Goal: Navigation & Orientation: Find specific page/section

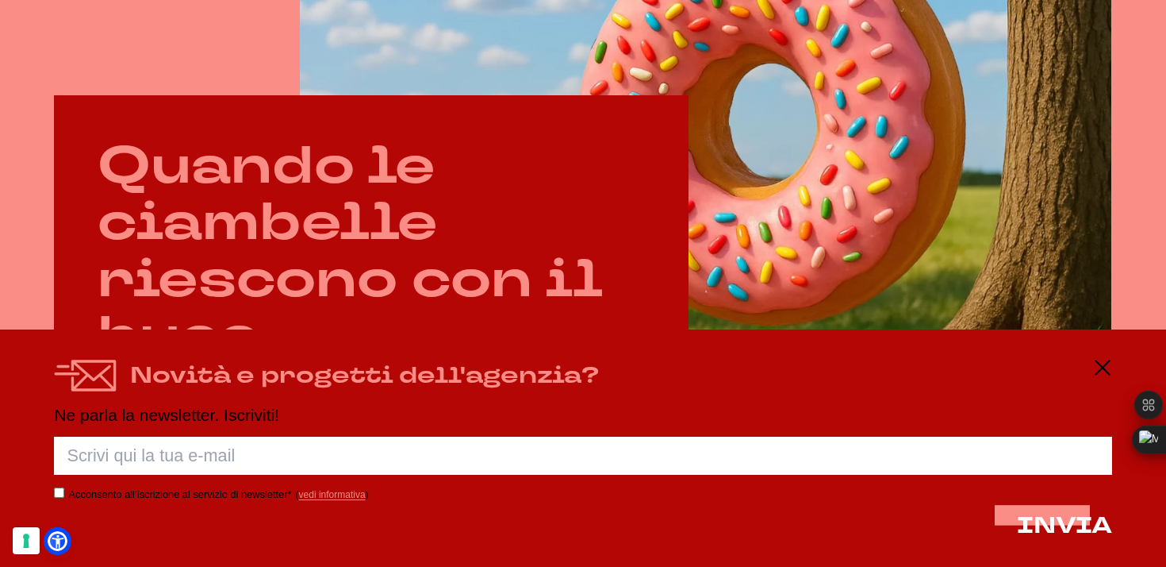
scroll to position [726, 0]
click at [1093, 367] on icon at bounding box center [1102, 367] width 19 height 19
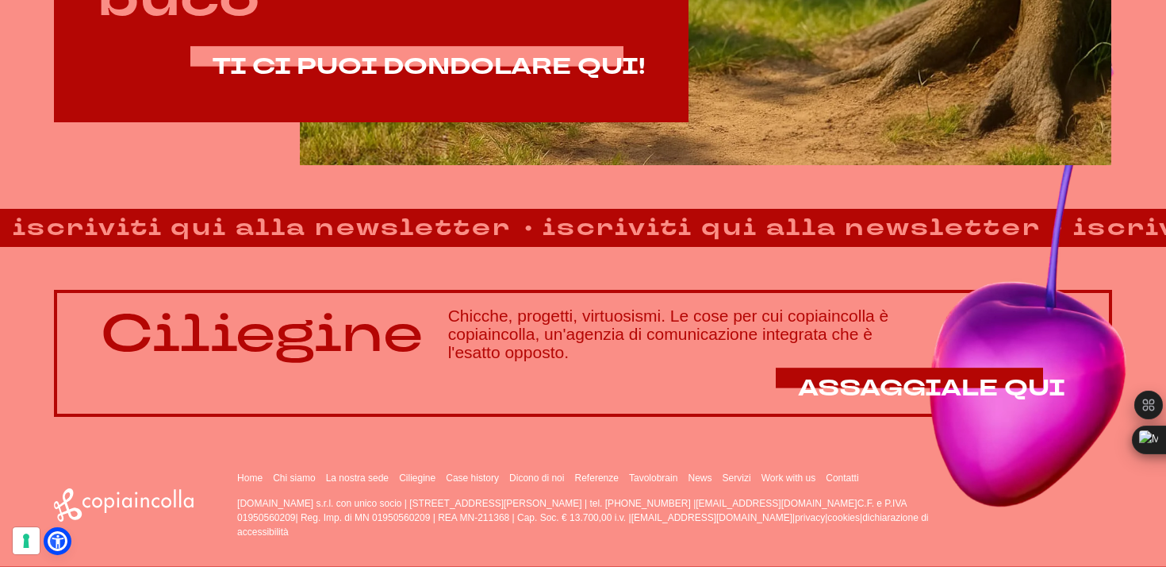
scroll to position [1063, 0]
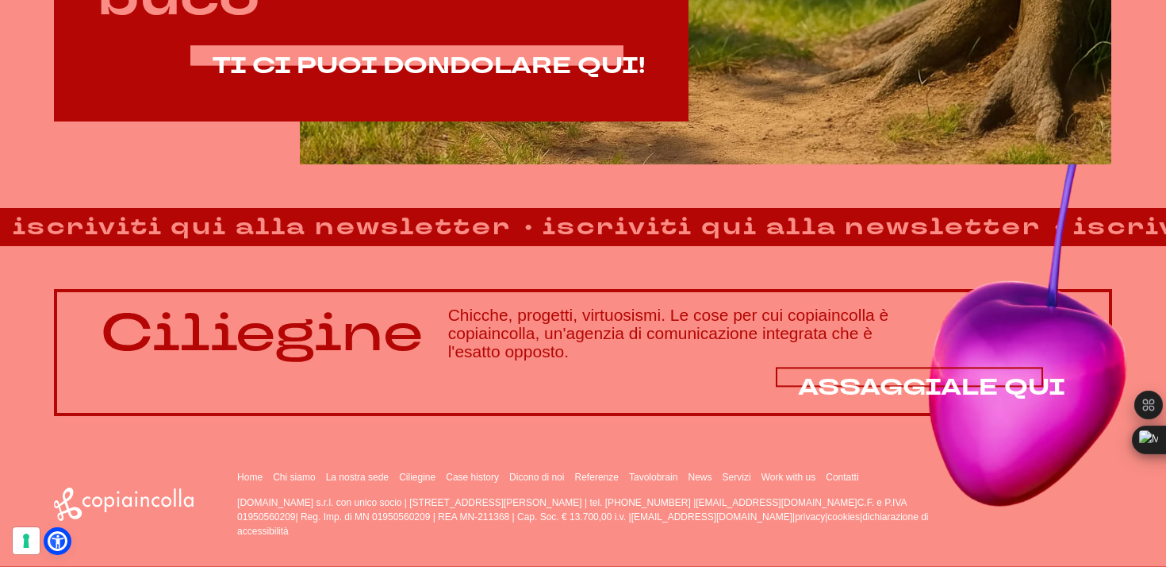
click at [986, 379] on span "ASSAGGIALE QUI" at bounding box center [931, 386] width 267 height 31
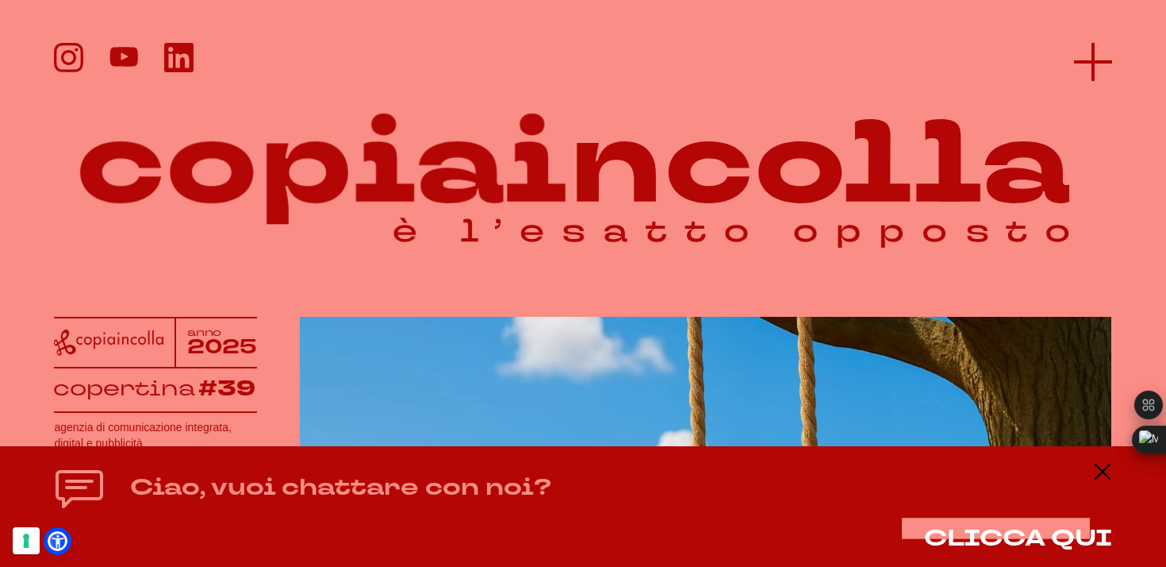
scroll to position [0, 0]
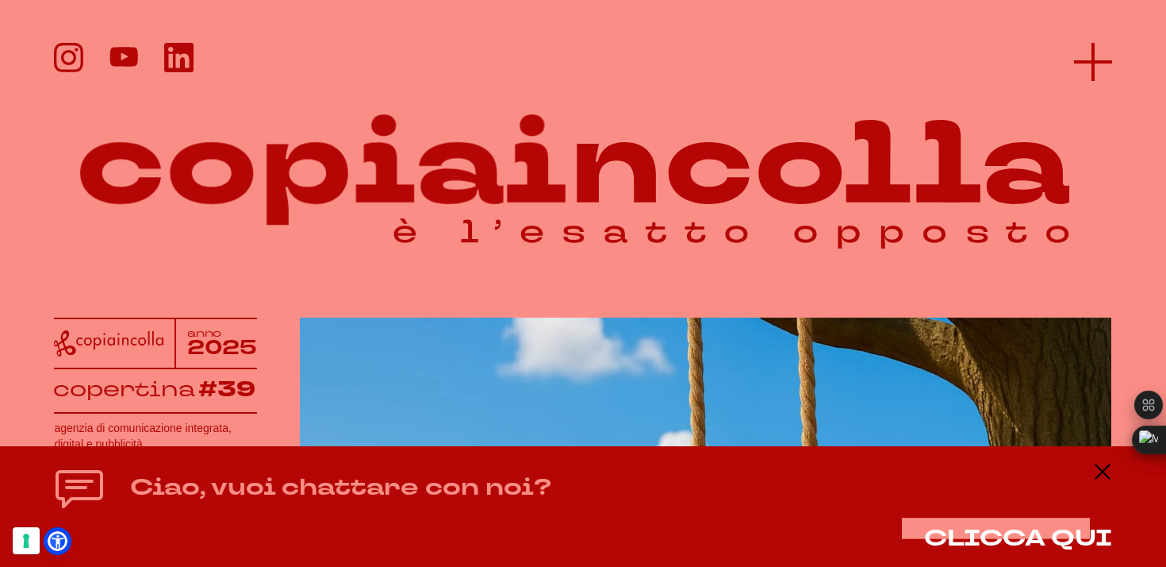
click at [1092, 72] on icon at bounding box center [1093, 62] width 38 height 38
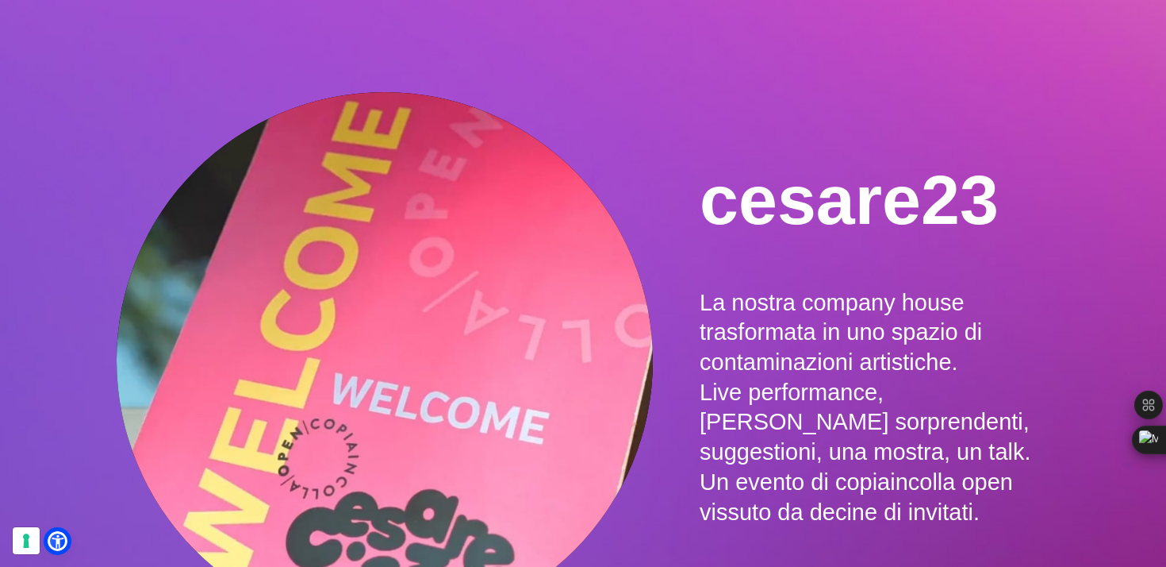
scroll to position [2204, 0]
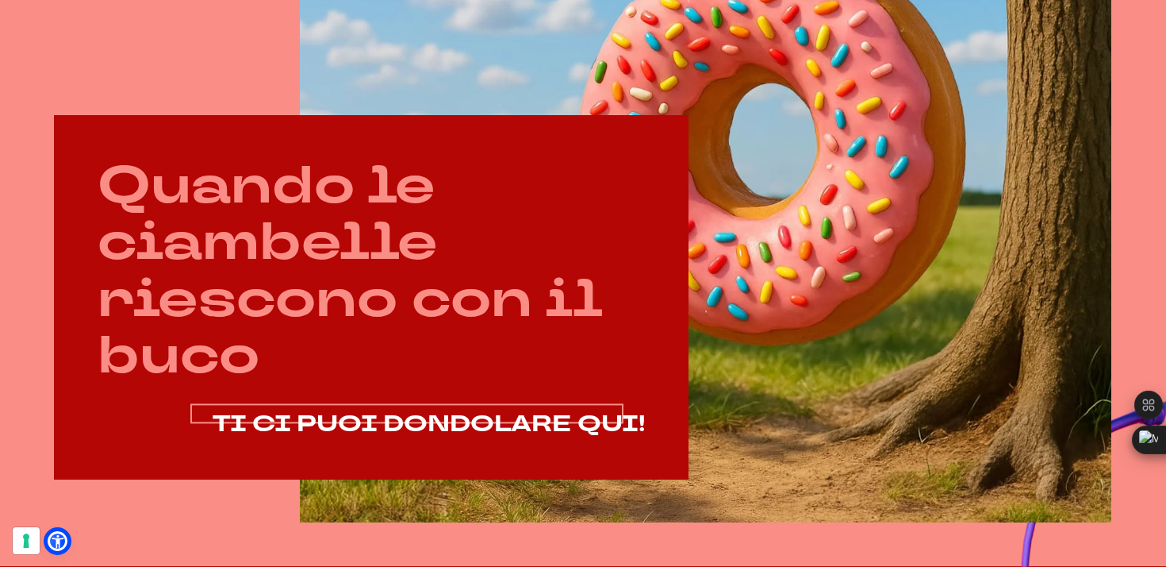
scroll to position [706, 0]
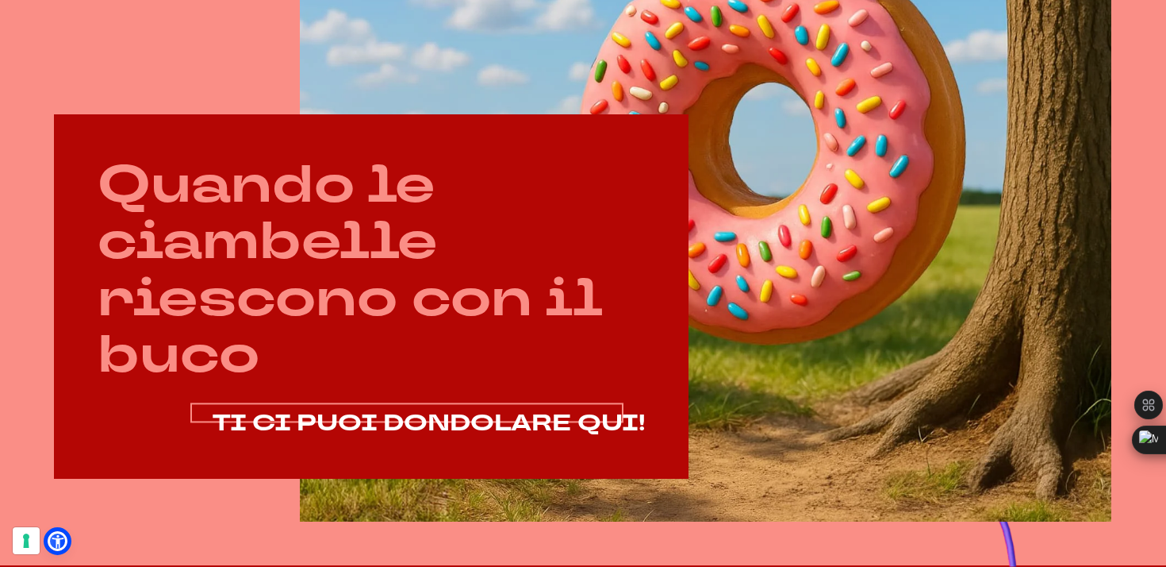
click at [503, 425] on span "TI CI PUOI DONDOLARE QUI!" at bounding box center [429, 422] width 433 height 31
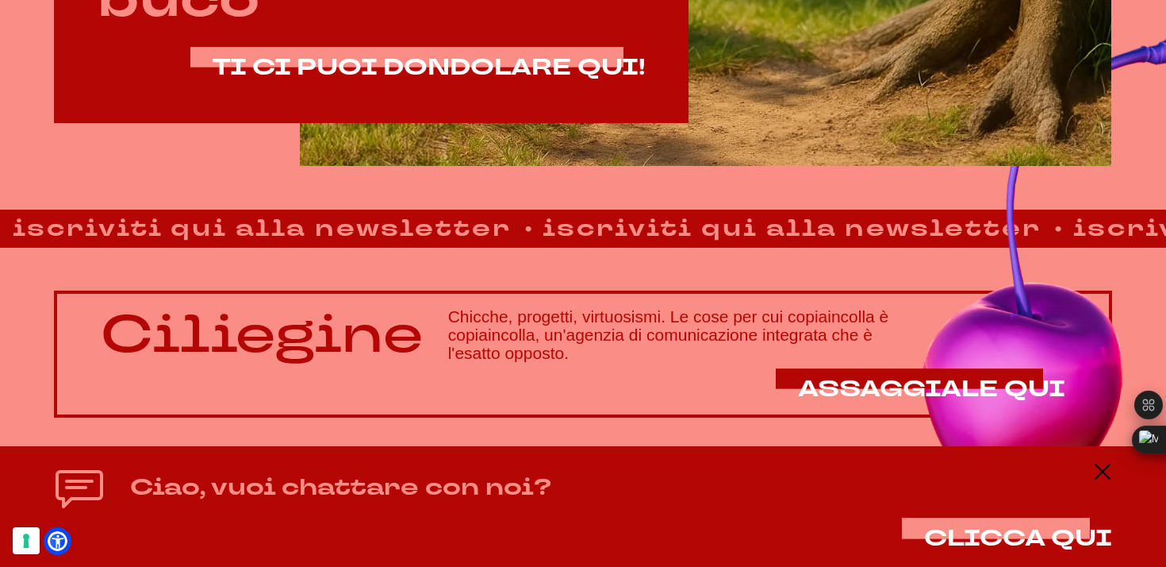
scroll to position [1062, 0]
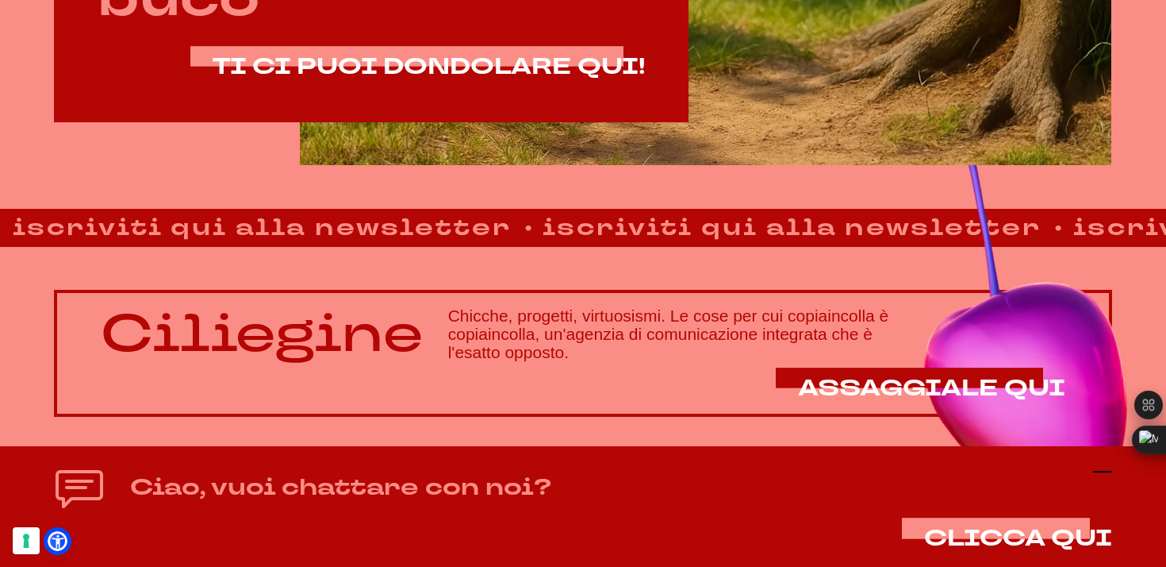
click at [1101, 475] on icon at bounding box center [1102, 471] width 19 height 19
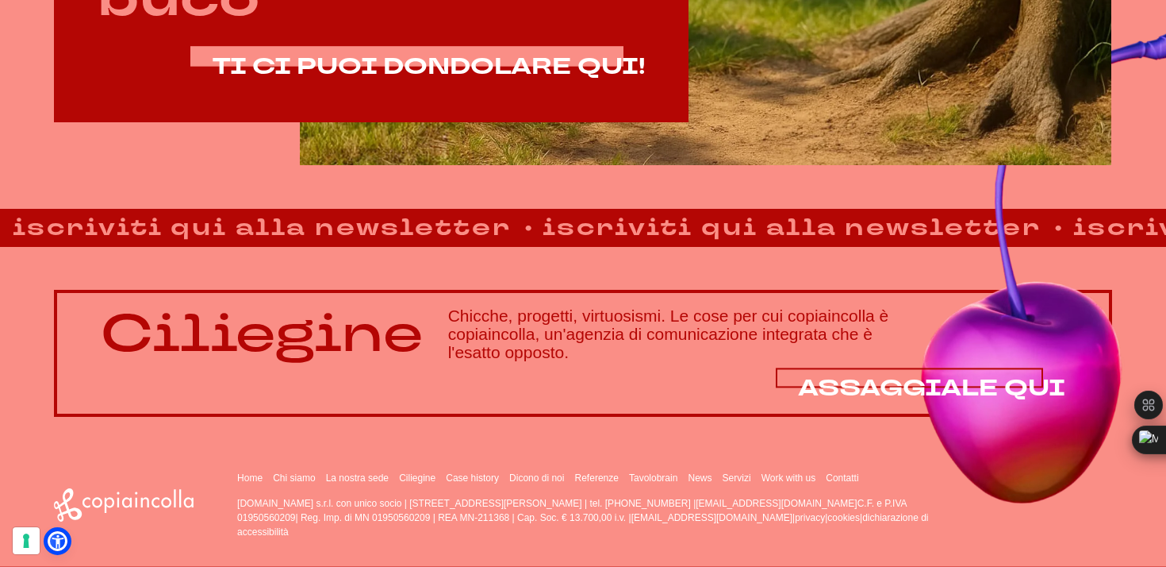
click at [868, 385] on span "ASSAGGIALE QUI" at bounding box center [931, 387] width 267 height 31
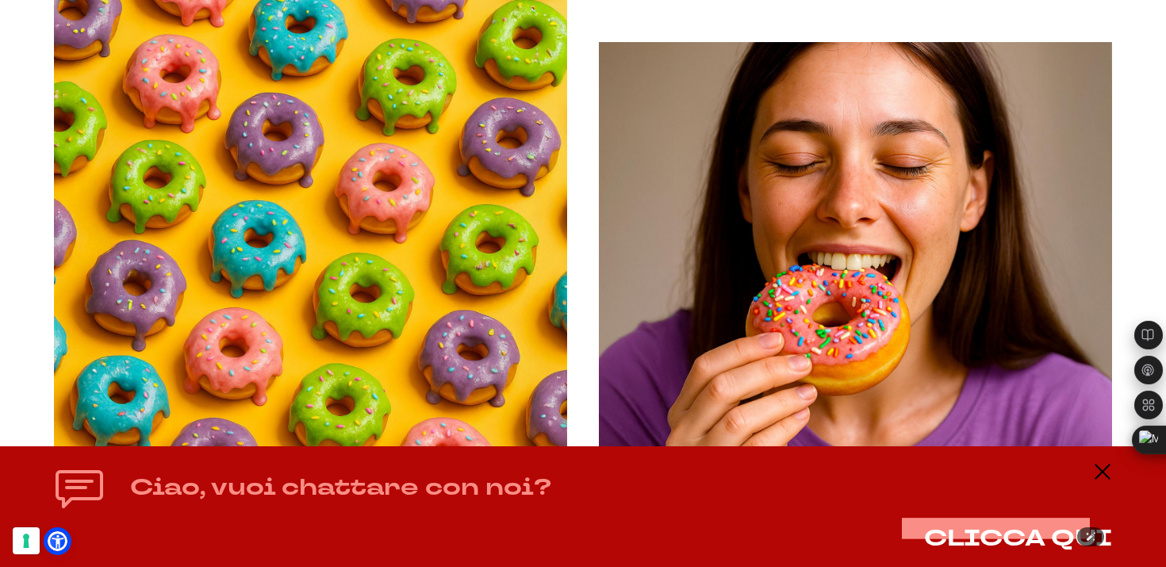
scroll to position [1646, 0]
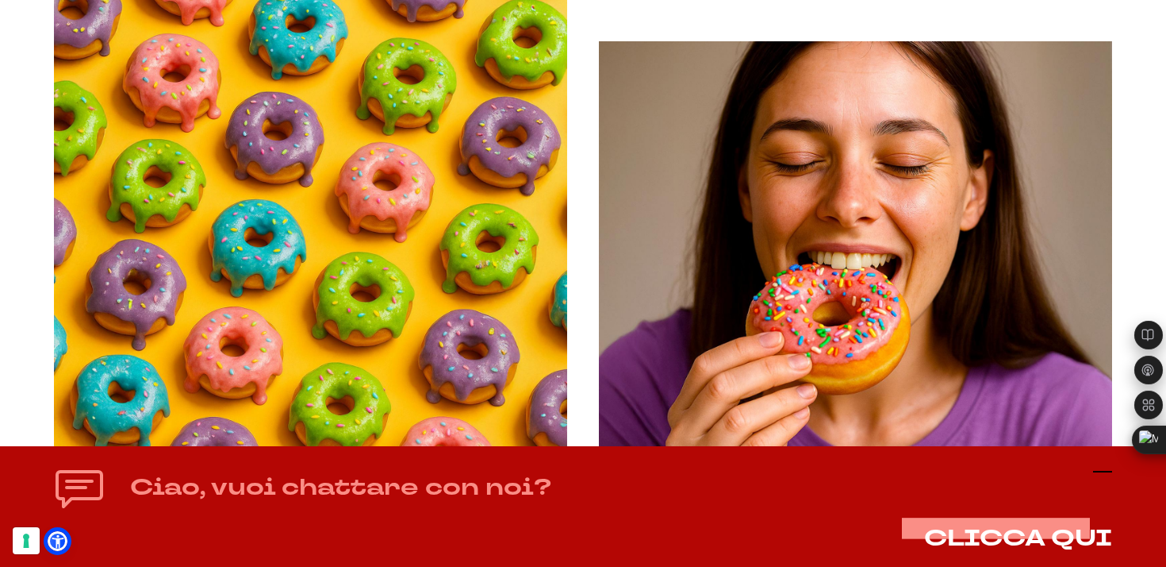
click at [1105, 478] on icon at bounding box center [1102, 471] width 19 height 19
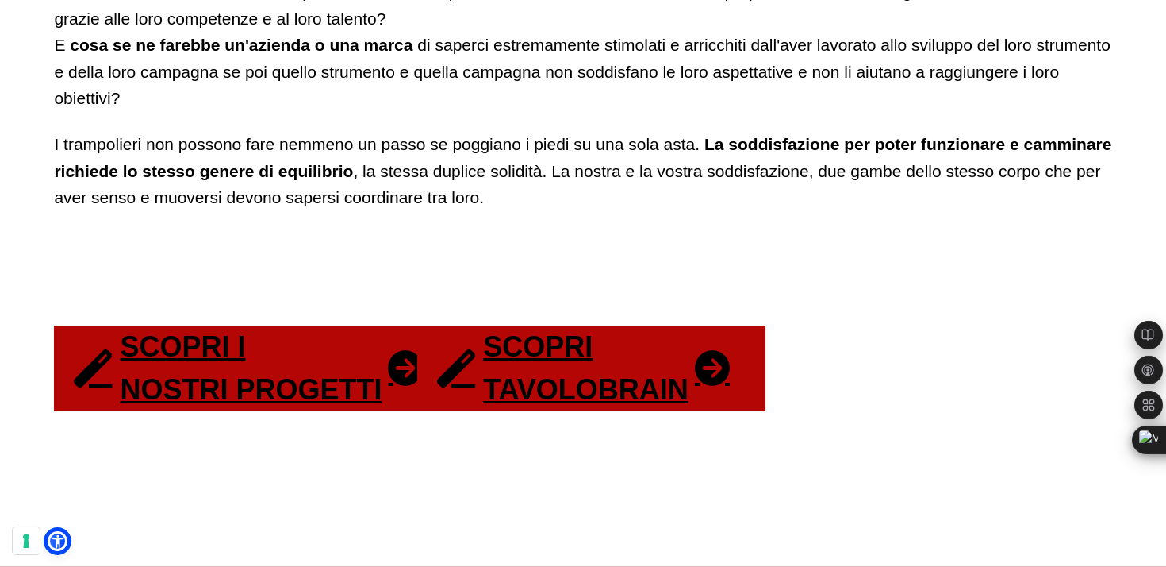
scroll to position [2876, 0]
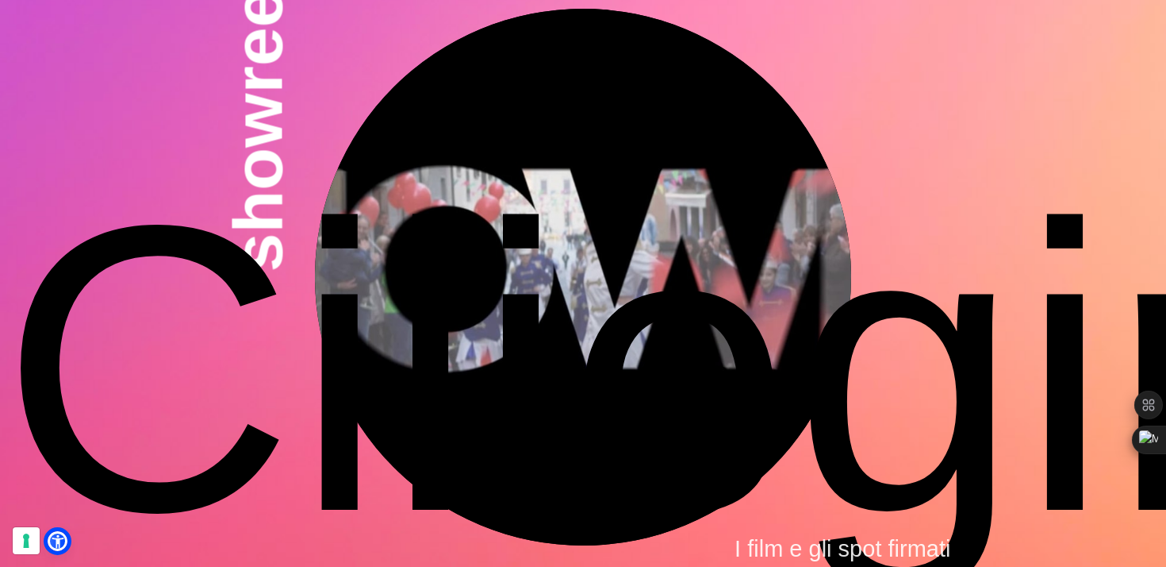
scroll to position [4365, 0]
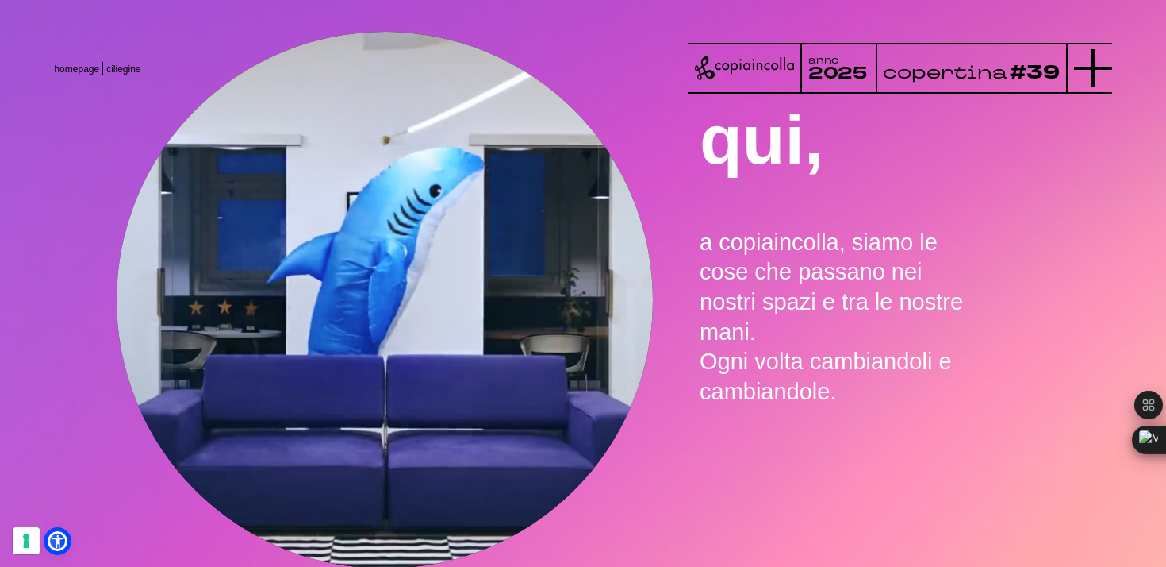
click at [1086, 57] on icon at bounding box center [1093, 68] width 38 height 38
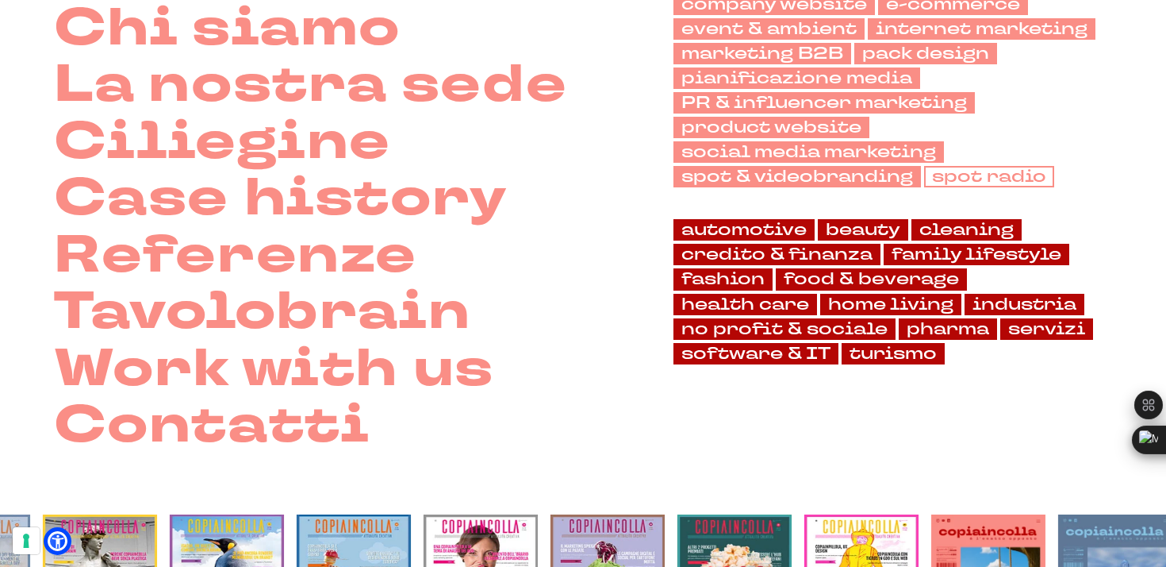
scroll to position [221, 0]
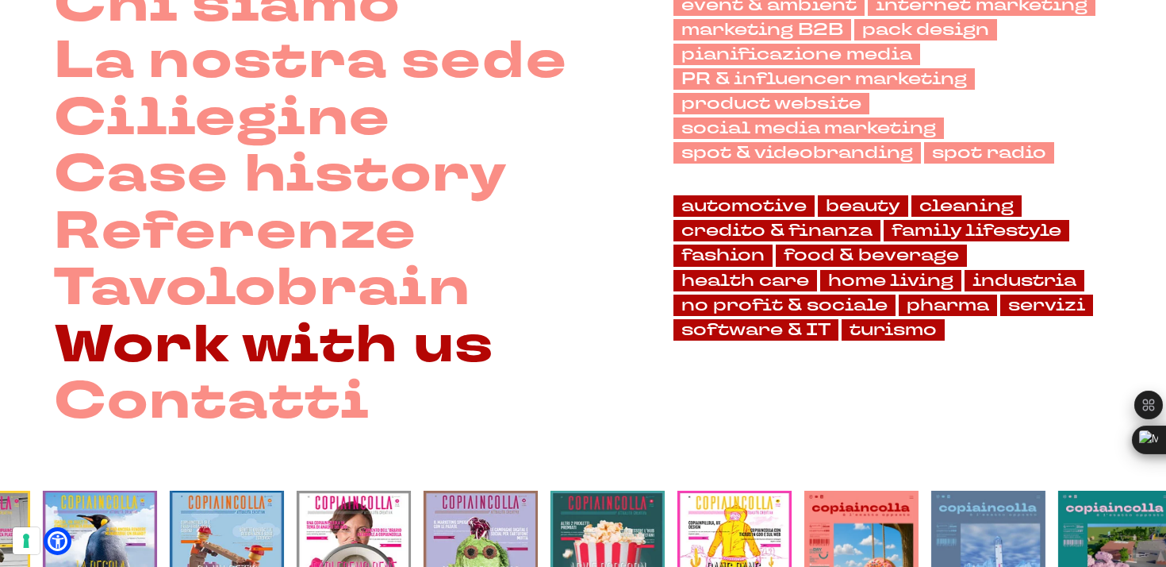
click at [451, 361] on link "Work with us" at bounding box center [274, 345] width 440 height 57
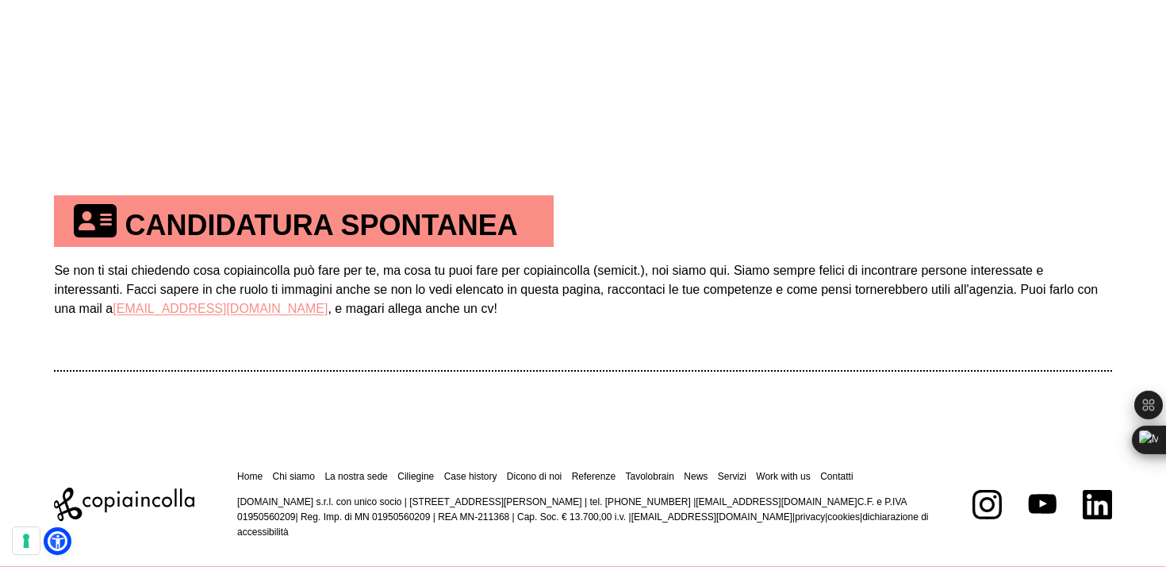
scroll to position [927, 0]
